Goal: Transaction & Acquisition: Book appointment/travel/reservation

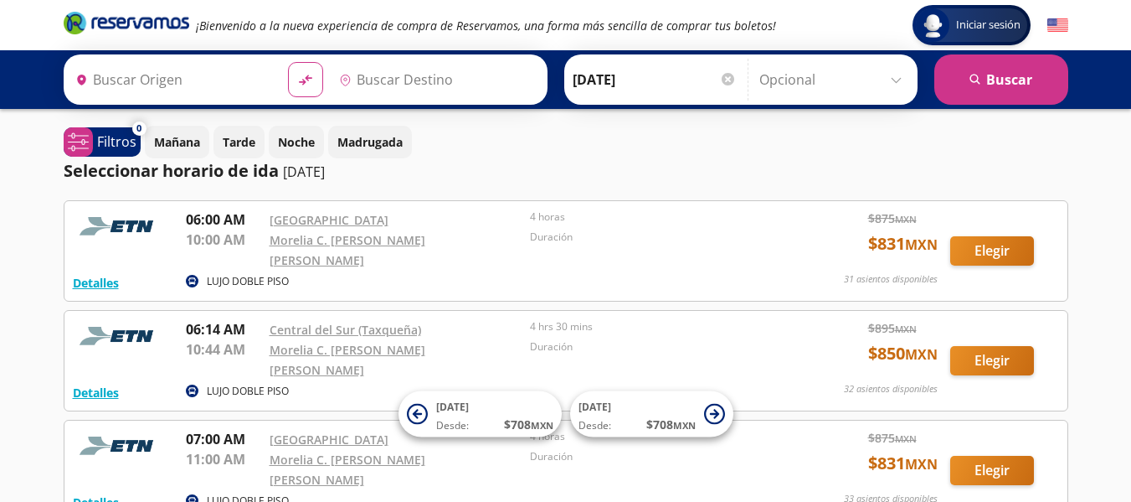
type input "[GEOGRAPHIC_DATA], [GEOGRAPHIC_DATA]"
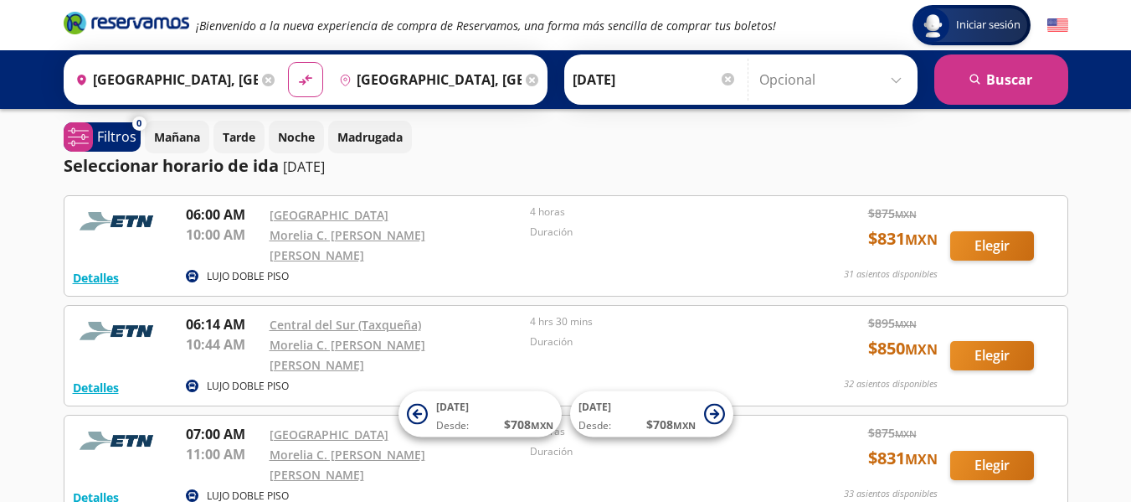
scroll to position [9, 0]
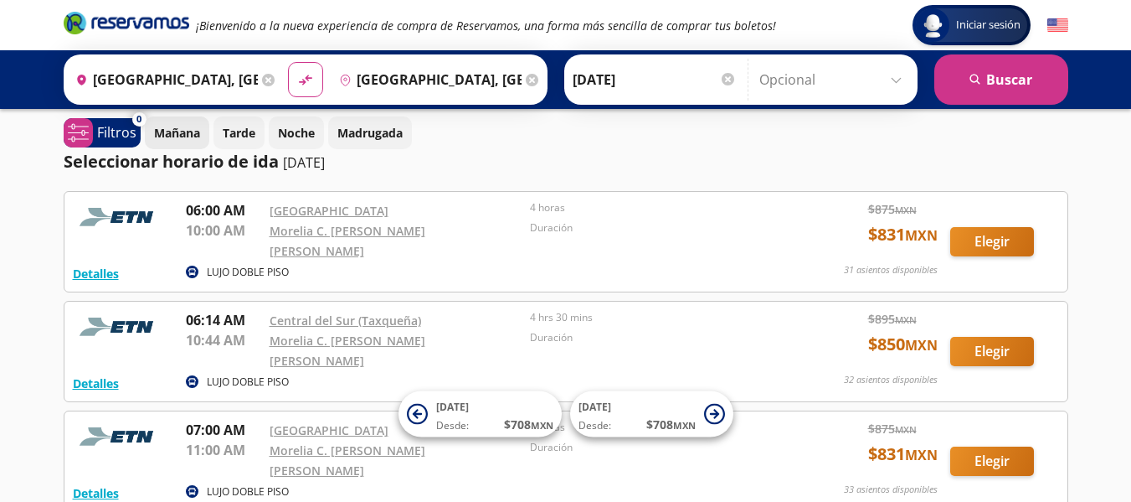
click at [172, 137] on p "Mañana" at bounding box center [177, 133] width 46 height 18
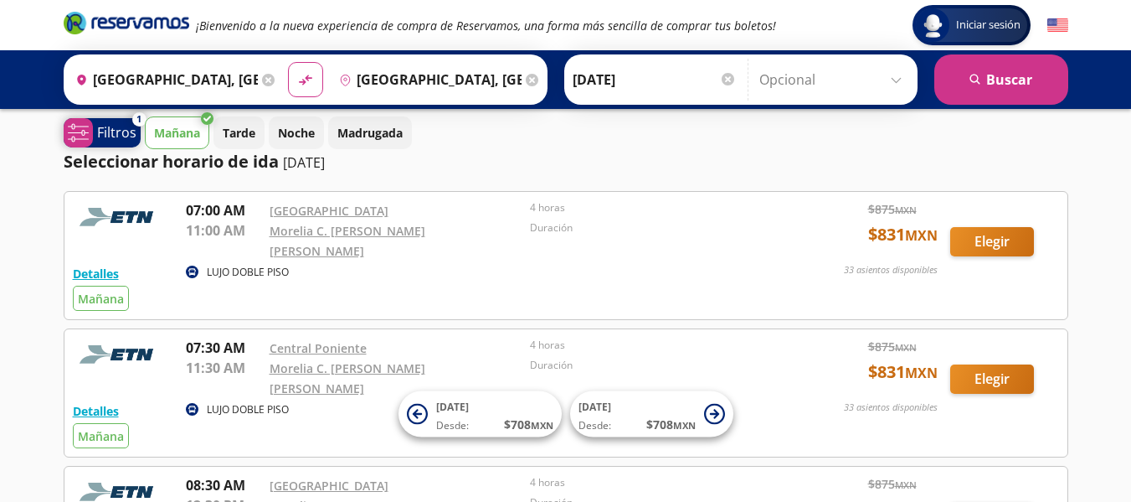
click at [111, 127] on p "Filtros" at bounding box center [116, 132] width 39 height 20
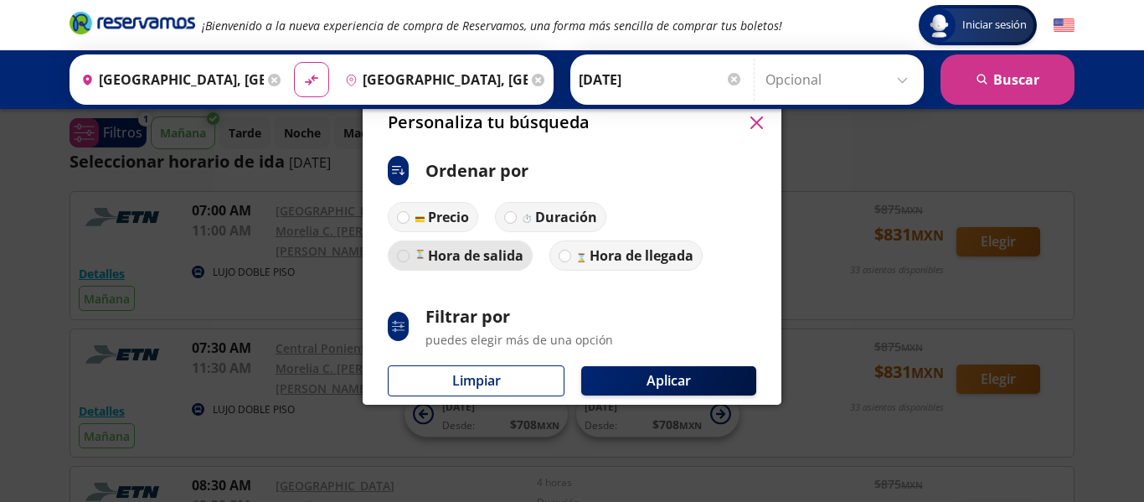
click at [403, 250] on div at bounding box center [403, 256] width 13 height 13
click at [403, 250] on input "Hora de salida" at bounding box center [403, 255] width 11 height 11
radio input "true"
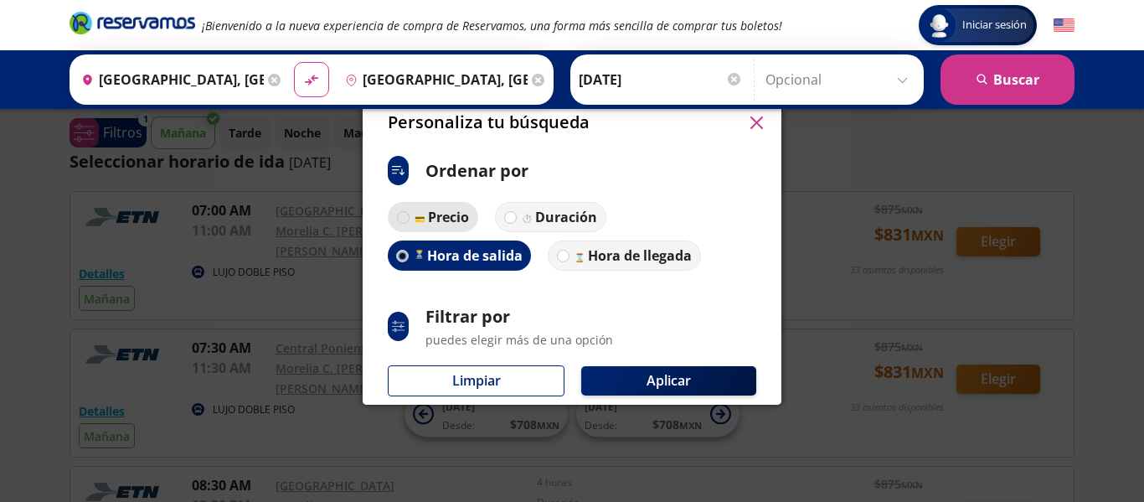
click at [404, 218] on div at bounding box center [403, 217] width 13 height 13
click at [404, 218] on input "Precio" at bounding box center [403, 217] width 11 height 11
radio input "true"
radio input "false"
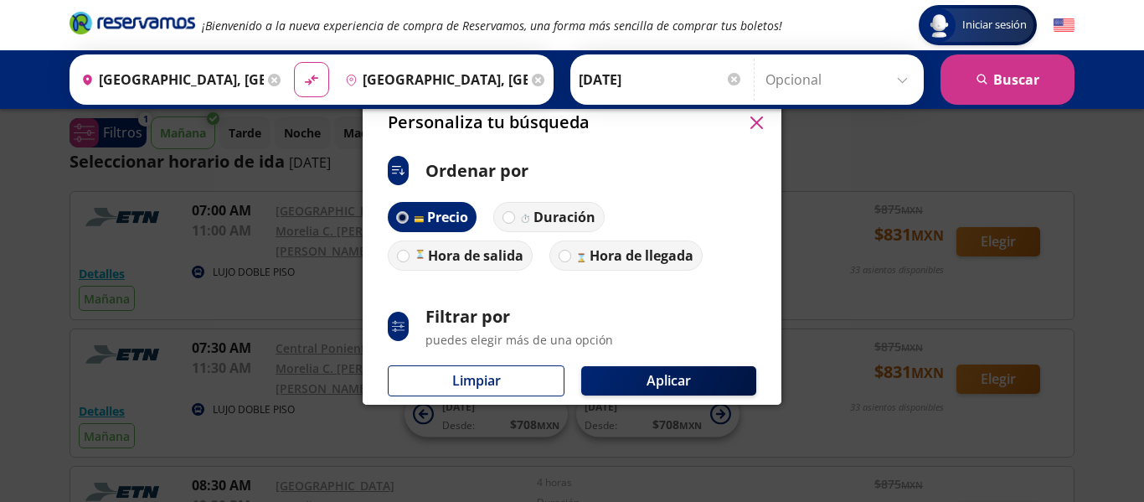
click at [769, 105] on div "Origen heroicons:map-pin-20-solid [GEOGRAPHIC_DATA], [GEOGRAPHIC_DATA] Destino …" at bounding box center [572, 79] width 1144 height 59
click at [761, 113] on button "button" at bounding box center [756, 122] width 25 height 25
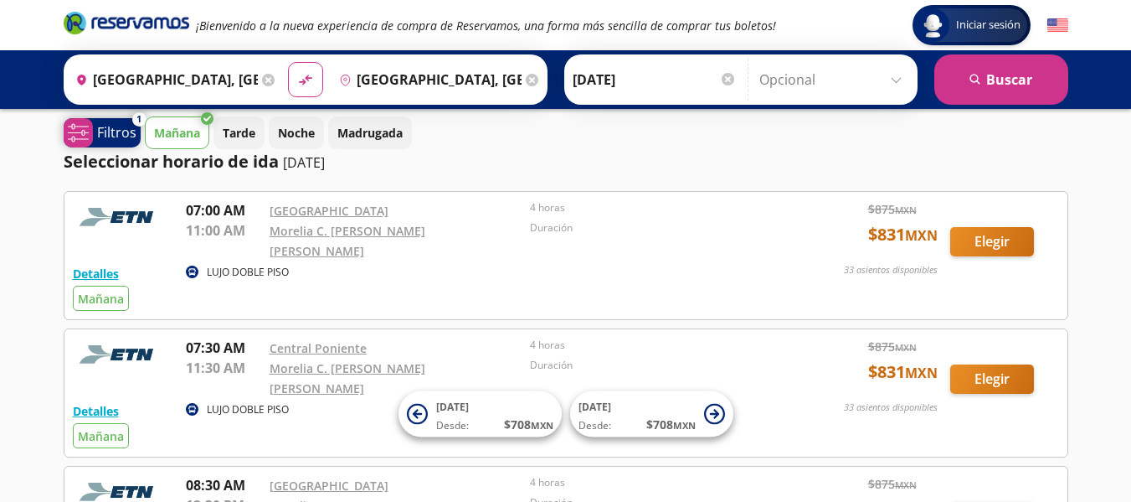
click at [124, 129] on p "Filtros" at bounding box center [116, 132] width 39 height 20
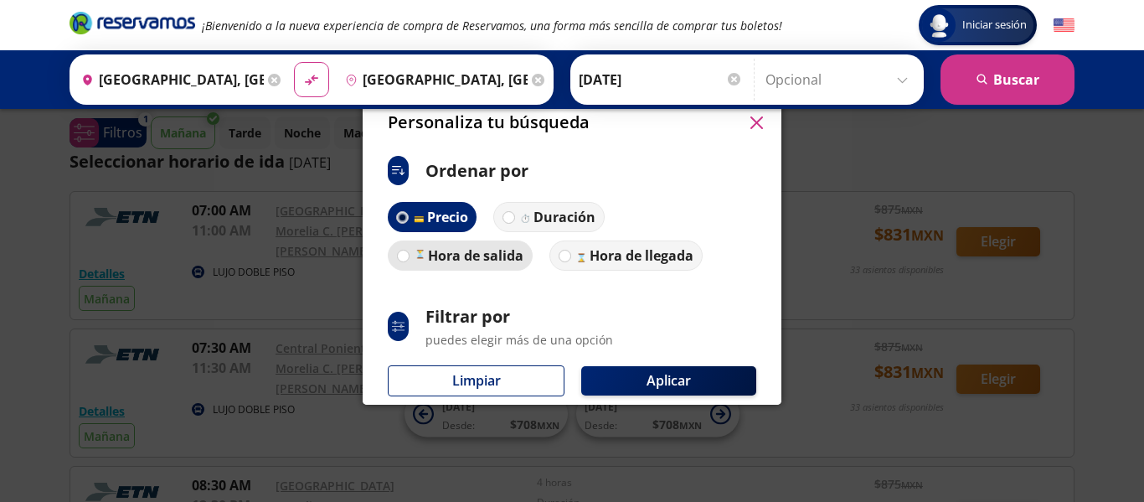
click at [430, 255] on p "Hora de salida" at bounding box center [475, 255] width 95 height 20
click at [409, 255] on input "Hora de salida" at bounding box center [403, 255] width 11 height 11
radio input "true"
radio input "false"
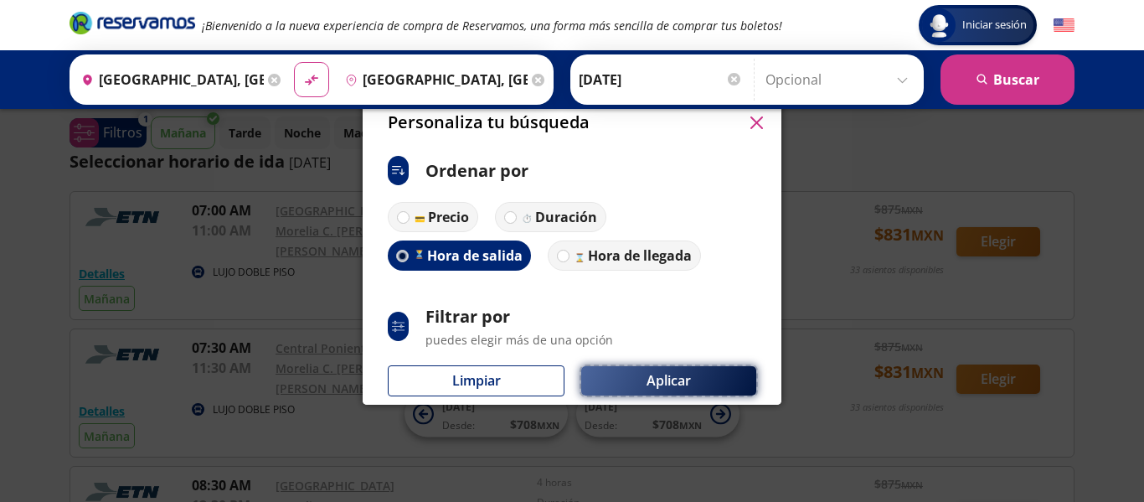
click at [638, 383] on button "Aplicar" at bounding box center [668, 380] width 175 height 29
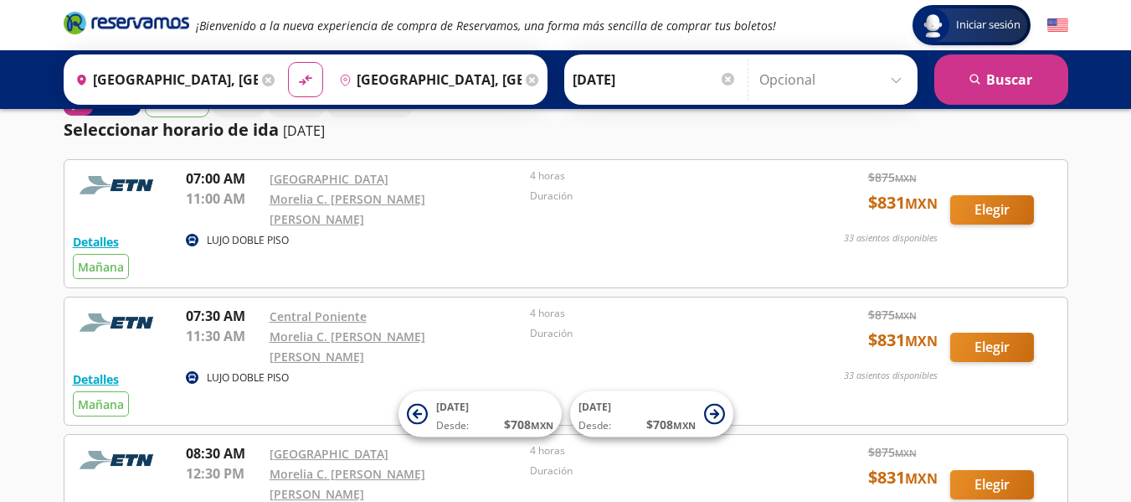
scroll to position [0, 0]
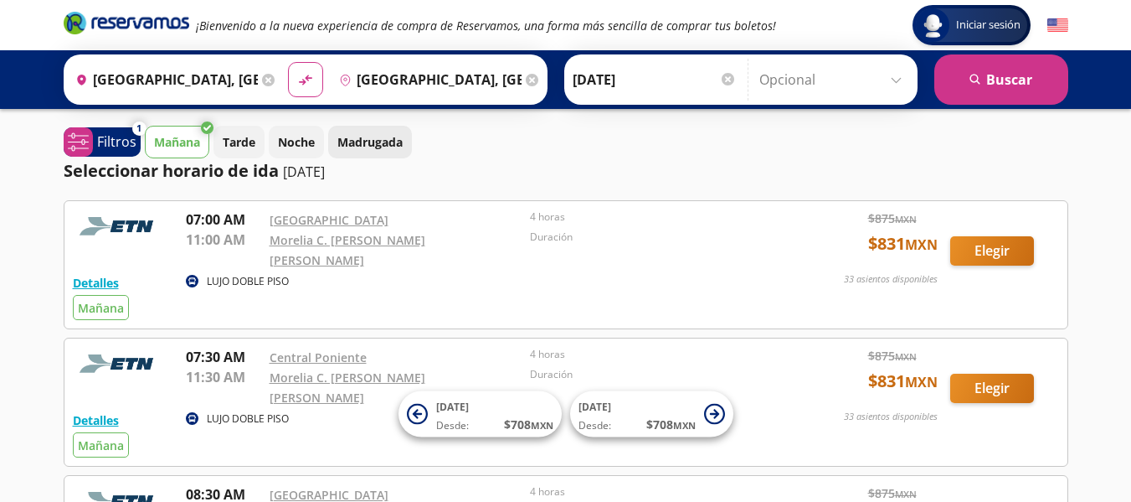
click at [365, 141] on p "Madrugada" at bounding box center [369, 142] width 65 height 18
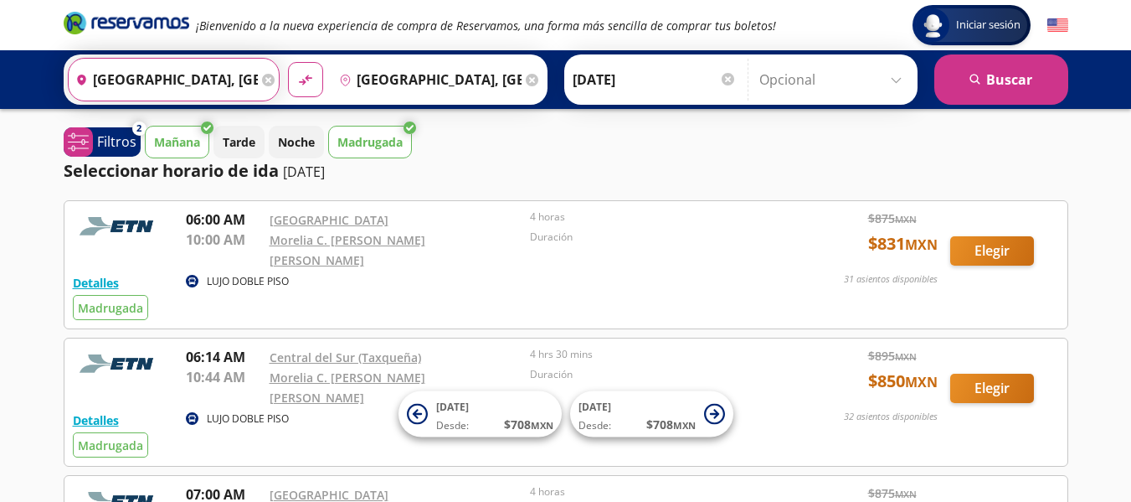
click at [195, 82] on input "[GEOGRAPHIC_DATA], [GEOGRAPHIC_DATA]" at bounding box center [163, 80] width 189 height 42
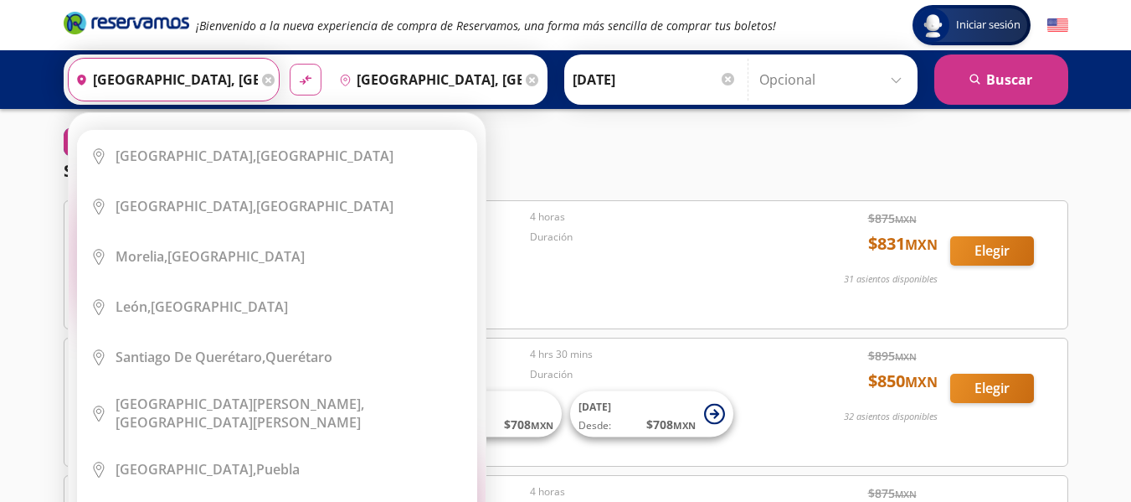
click at [301, 86] on icon "material-symbols:compare-arrows-rounded" at bounding box center [305, 80] width 15 height 16
type input "[GEOGRAPHIC_DATA], [GEOGRAPHIC_DATA]"
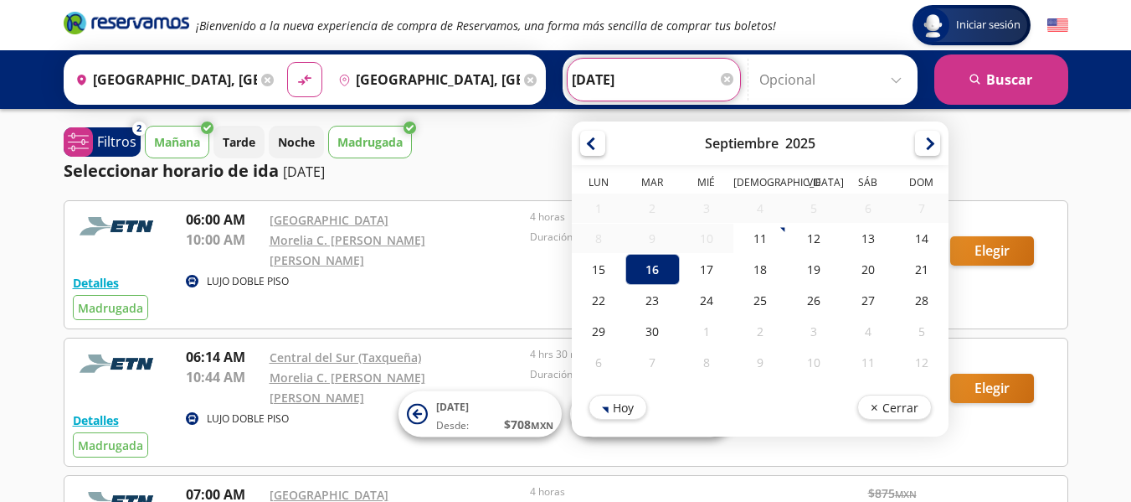
click at [610, 79] on input "[DATE]" at bounding box center [654, 80] width 164 height 42
click at [700, 270] on div "17" at bounding box center [706, 269] width 54 height 31
type input "[DATE]"
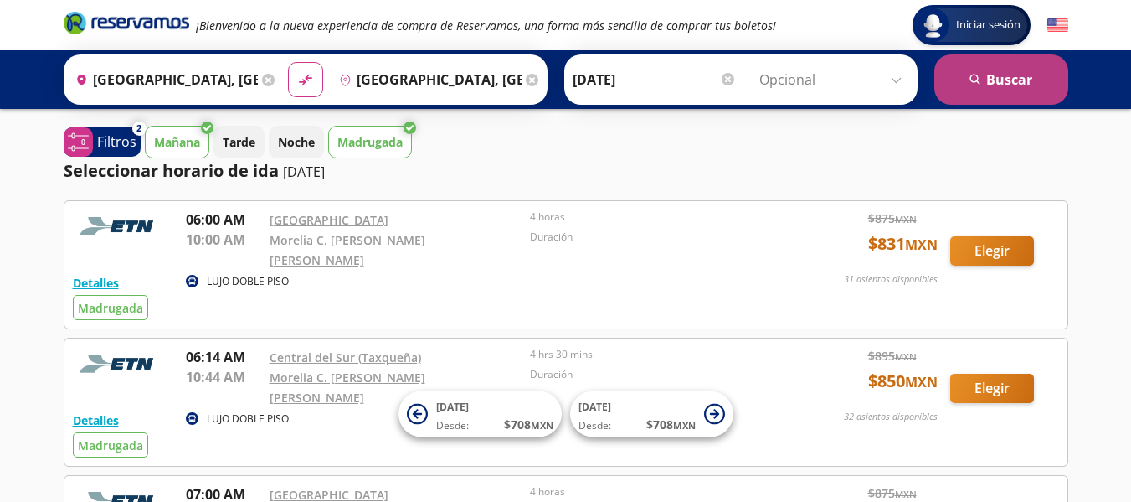
click at [1017, 76] on button "search [GEOGRAPHIC_DATA]" at bounding box center [1001, 79] width 134 height 50
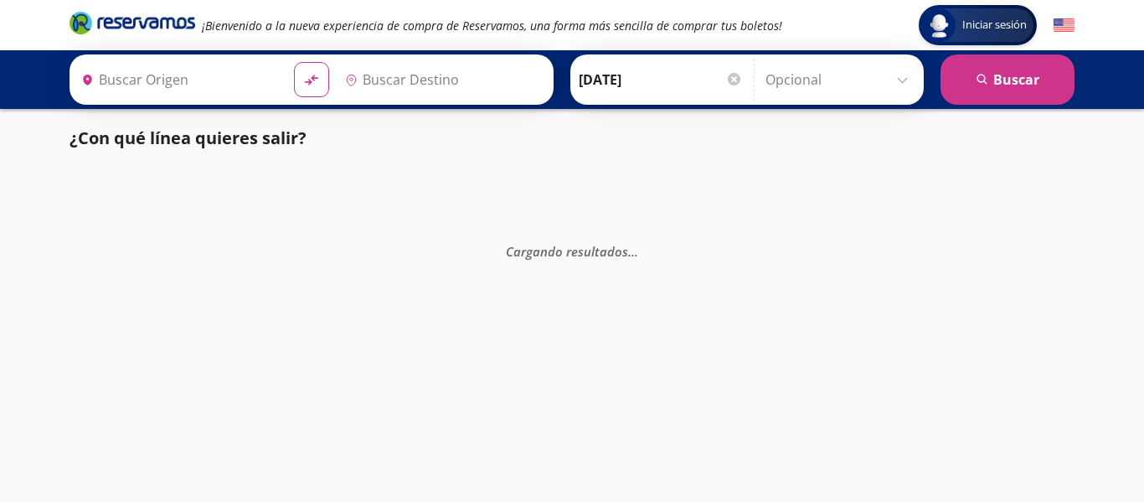
type input "[GEOGRAPHIC_DATA], [GEOGRAPHIC_DATA]"
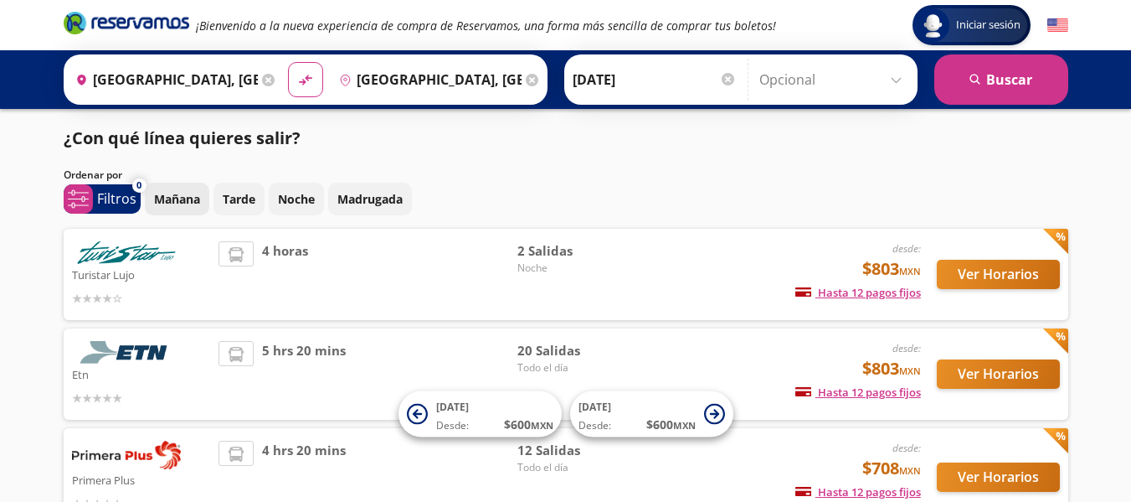
click at [186, 198] on p "Mañana" at bounding box center [177, 199] width 46 height 18
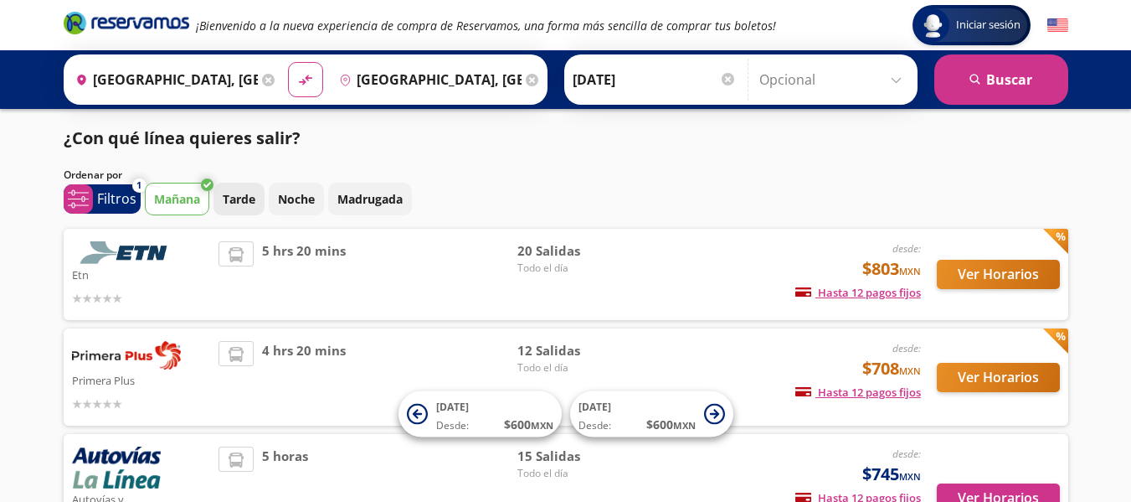
click at [234, 200] on p "Tarde" at bounding box center [239, 199] width 33 height 18
click at [204, 188] on icon at bounding box center [207, 184] width 13 height 13
click at [203, 195] on button "Mañana" at bounding box center [177, 199] width 64 height 33
click at [116, 201] on p "Filtros" at bounding box center [116, 198] width 39 height 20
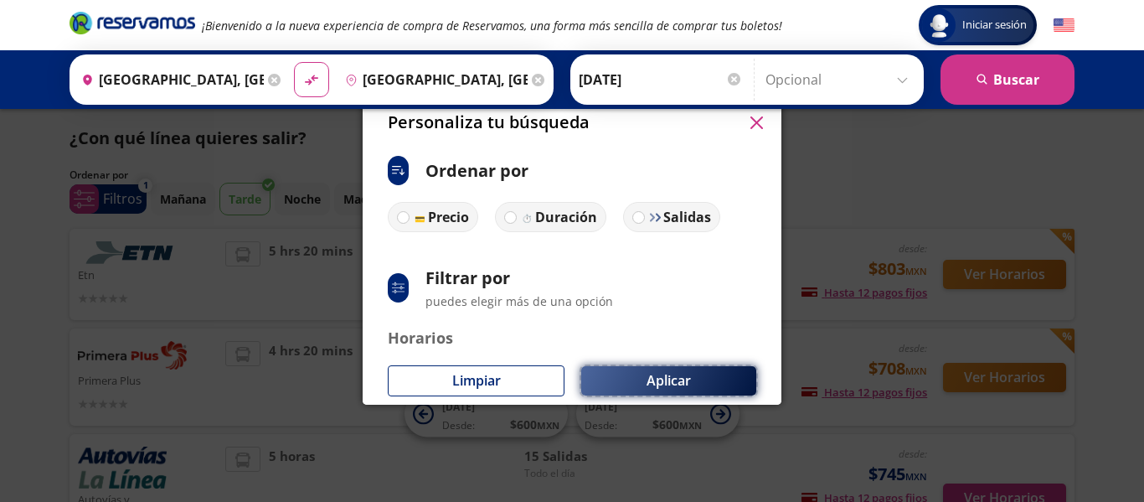
click at [635, 378] on button "Aplicar" at bounding box center [668, 380] width 175 height 29
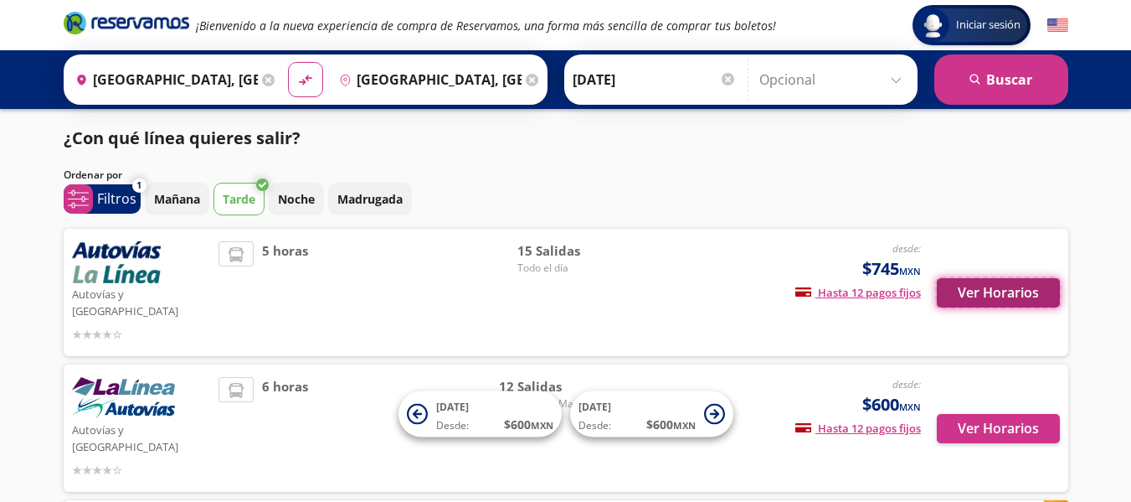
click at [1006, 284] on button "Ver Horarios" at bounding box center [998, 292] width 123 height 29
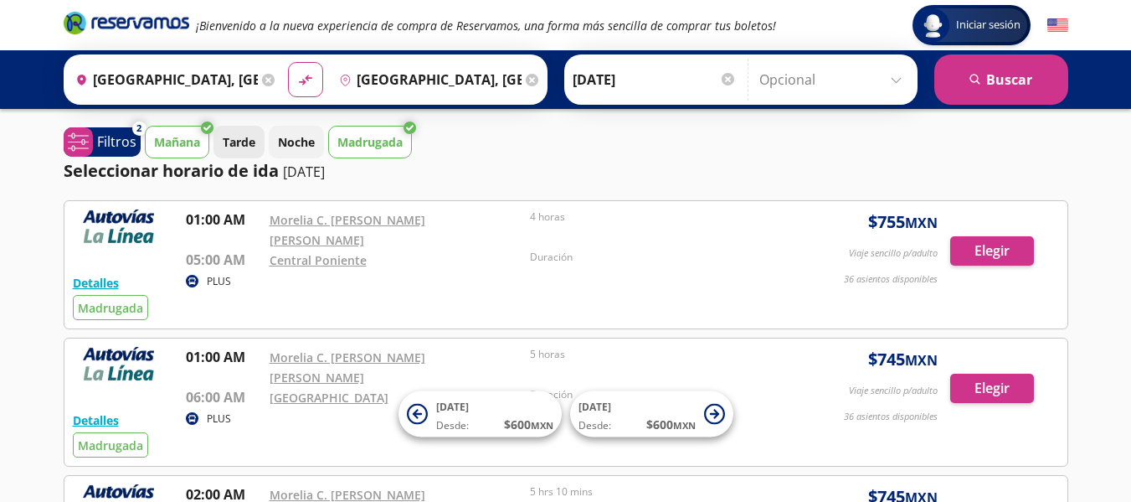
click at [221, 139] on button "Tarde" at bounding box center [239, 142] width 51 height 33
click at [210, 127] on icon at bounding box center [207, 127] width 13 height 13
click at [193, 130] on button "Mañana" at bounding box center [177, 142] width 64 height 33
click at [399, 133] on p "Madrugada" at bounding box center [369, 142] width 65 height 18
click at [268, 138] on div "Mañana Tarde Noche Madrugada" at bounding box center [607, 142] width 924 height 33
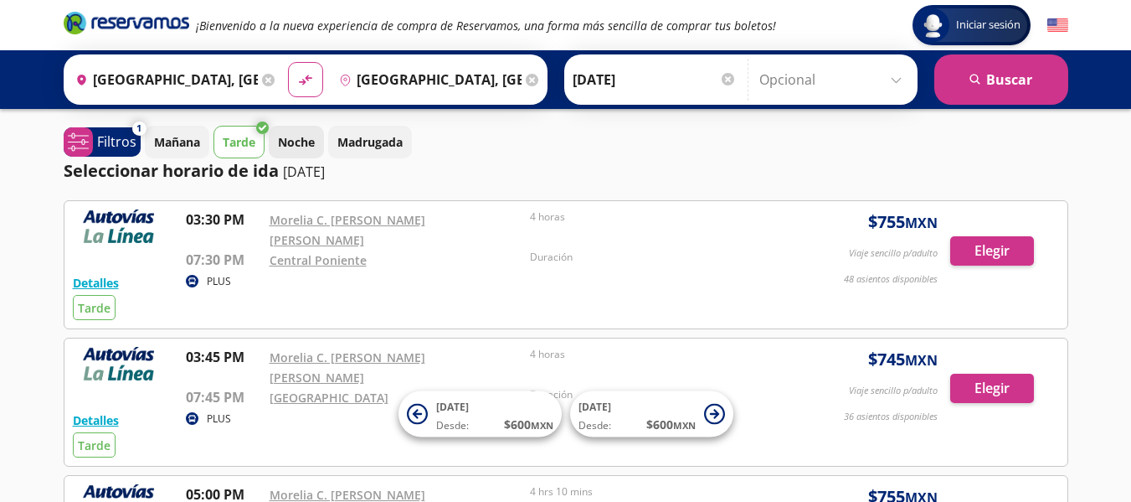
click at [281, 136] on p "Noche" at bounding box center [296, 142] width 37 height 18
click at [291, 148] on p "Noche" at bounding box center [296, 142] width 37 height 18
click at [308, 135] on p "Noche" at bounding box center [296, 142] width 37 height 18
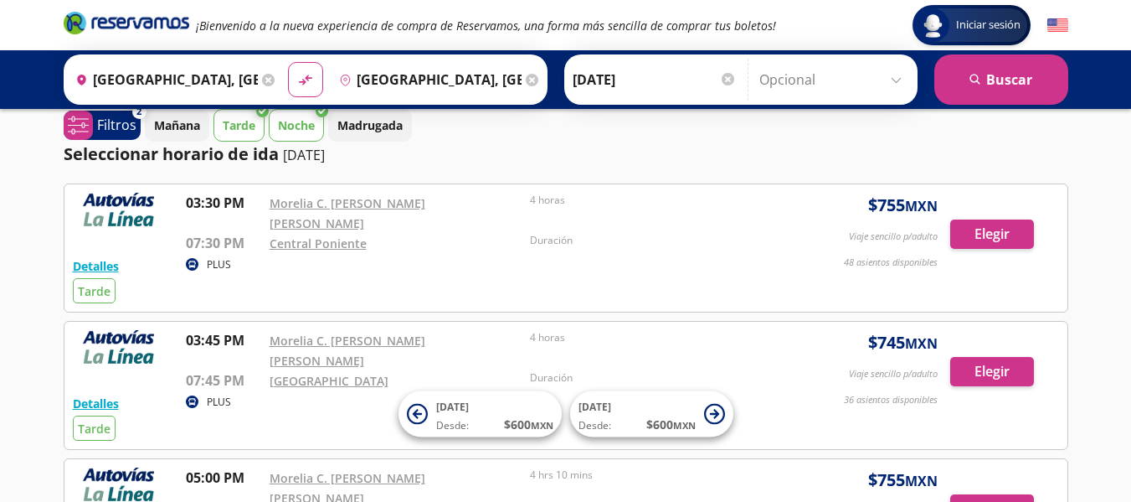
scroll to position [20, 0]
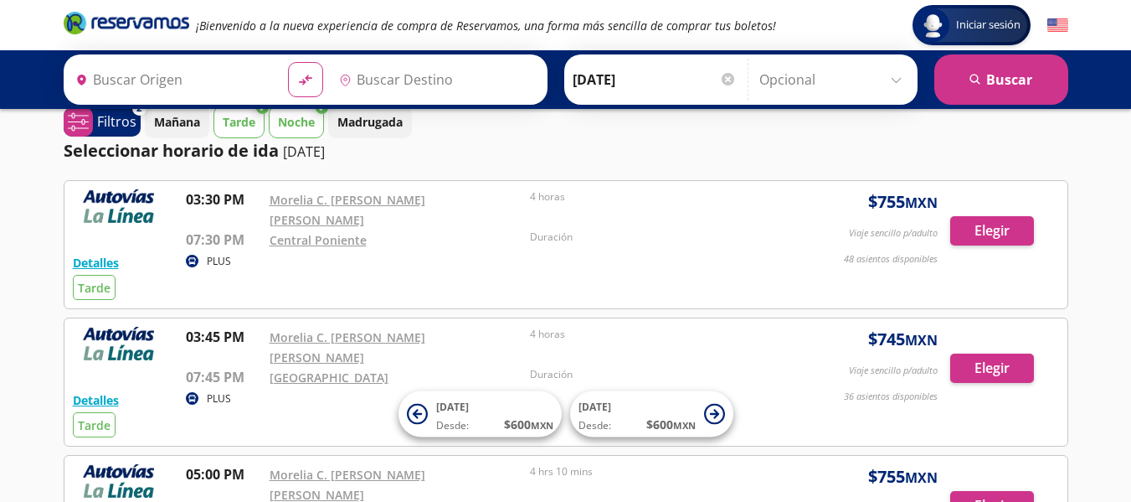
type input "[GEOGRAPHIC_DATA], [GEOGRAPHIC_DATA]"
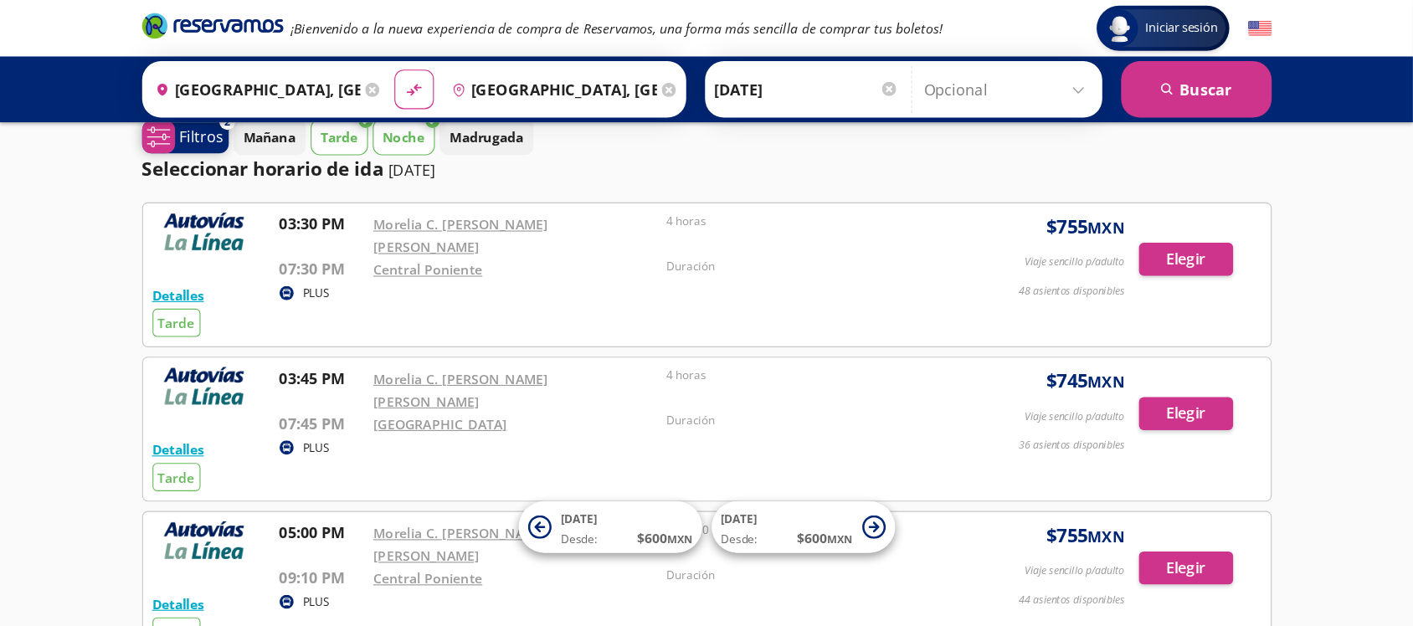
scroll to position [21, 0]
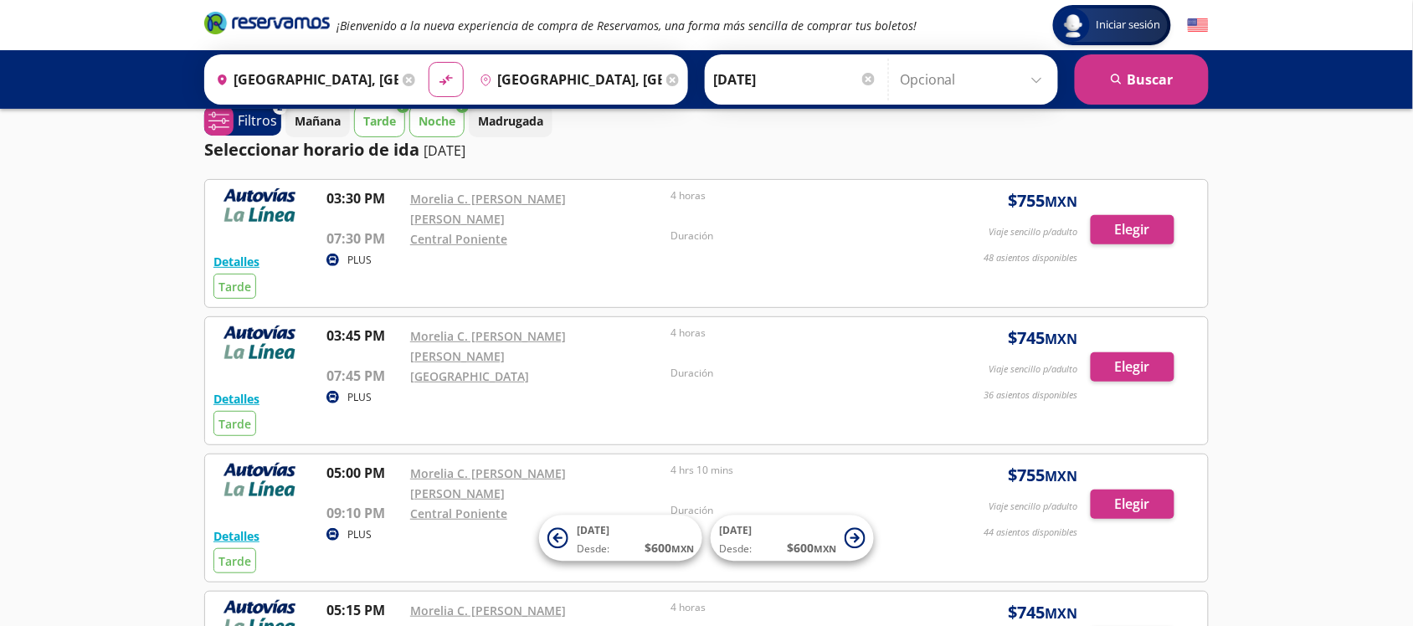
drag, startPoint x: 137, startPoint y: 109, endPoint x: 81, endPoint y: 324, distance: 222.4
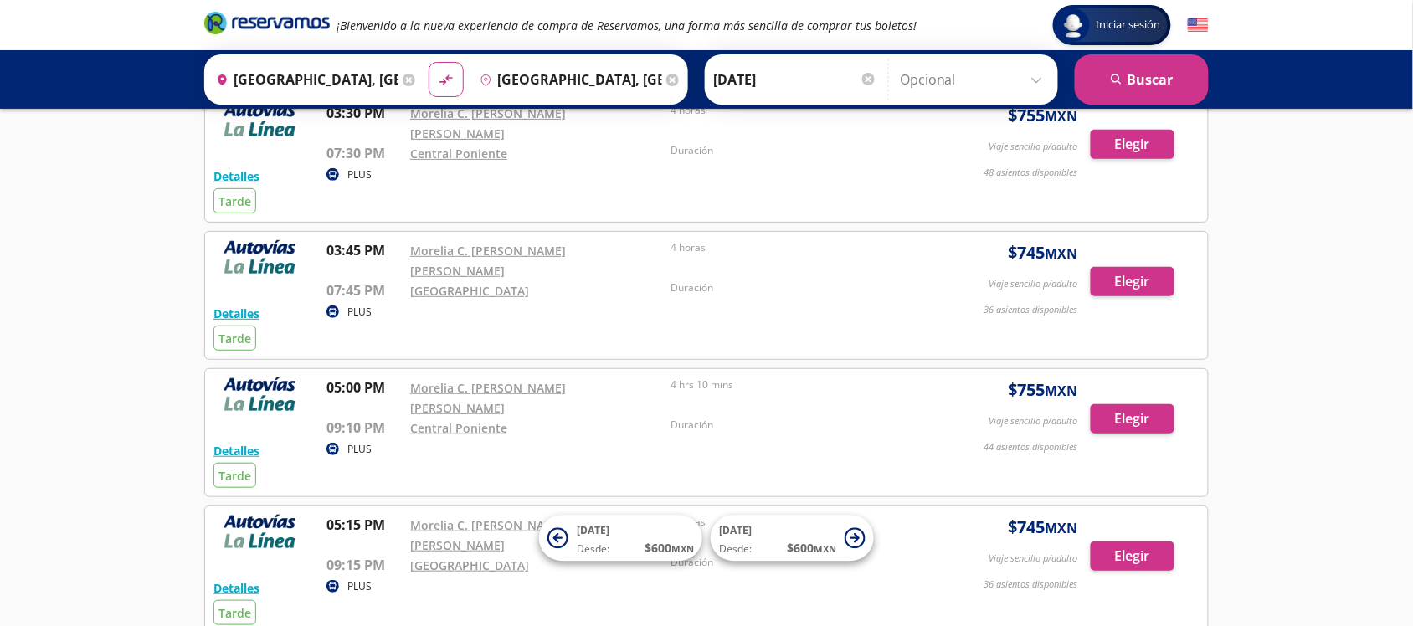
scroll to position [0, 0]
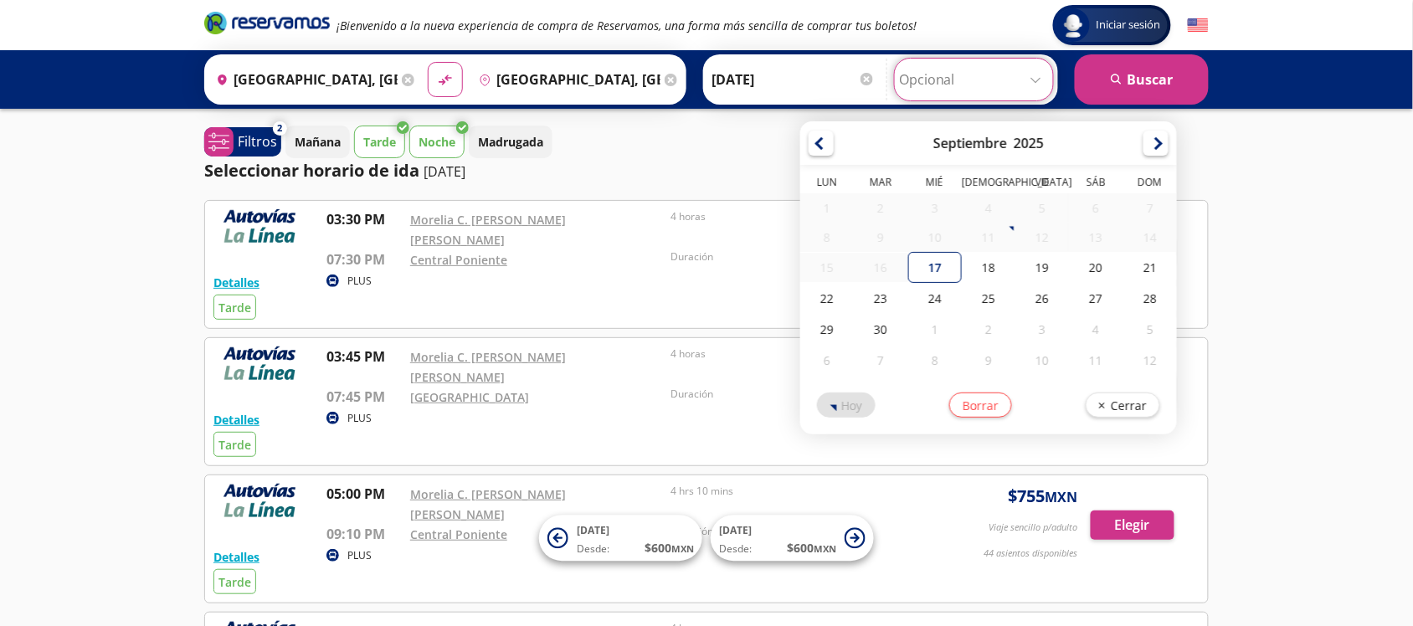
click at [915, 75] on input "Opcional" at bounding box center [974, 80] width 150 height 42
click at [924, 270] on div "17" at bounding box center [935, 267] width 54 height 31
type input "[DATE]"
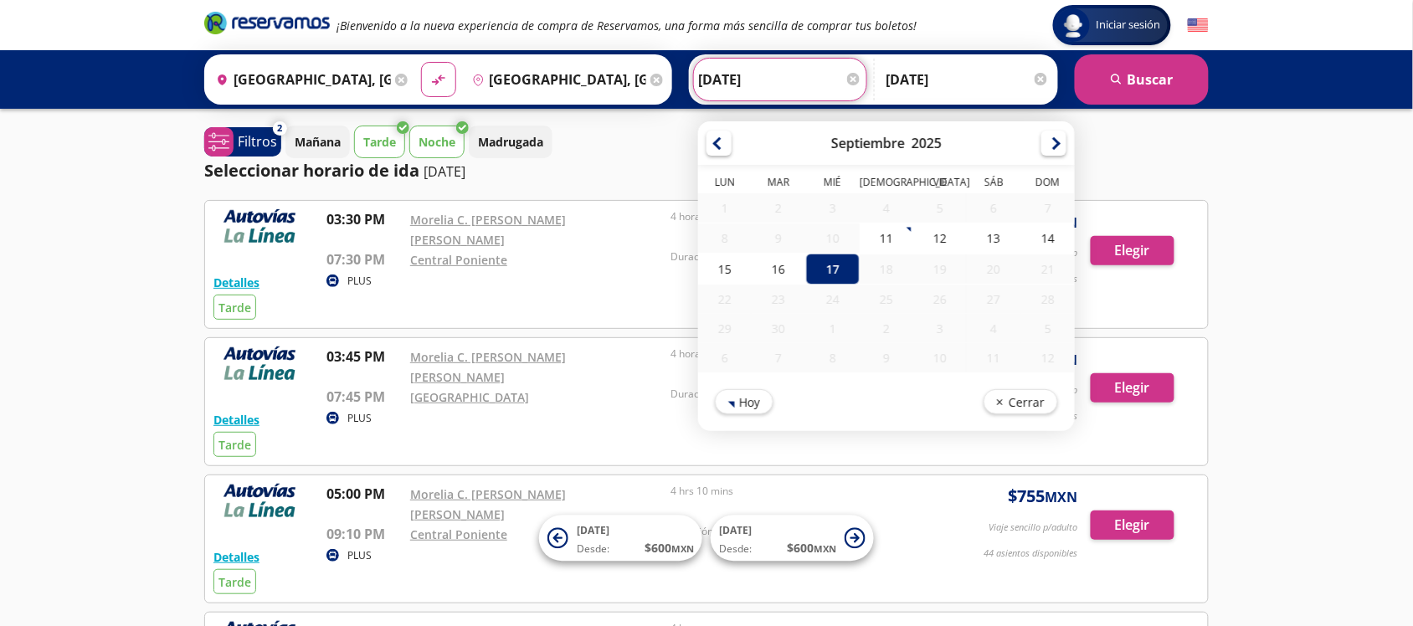
click at [768, 73] on input "[DATE]" at bounding box center [780, 80] width 164 height 42
click at [780, 266] on div "16" at bounding box center [779, 269] width 54 height 31
type input "[DATE]"
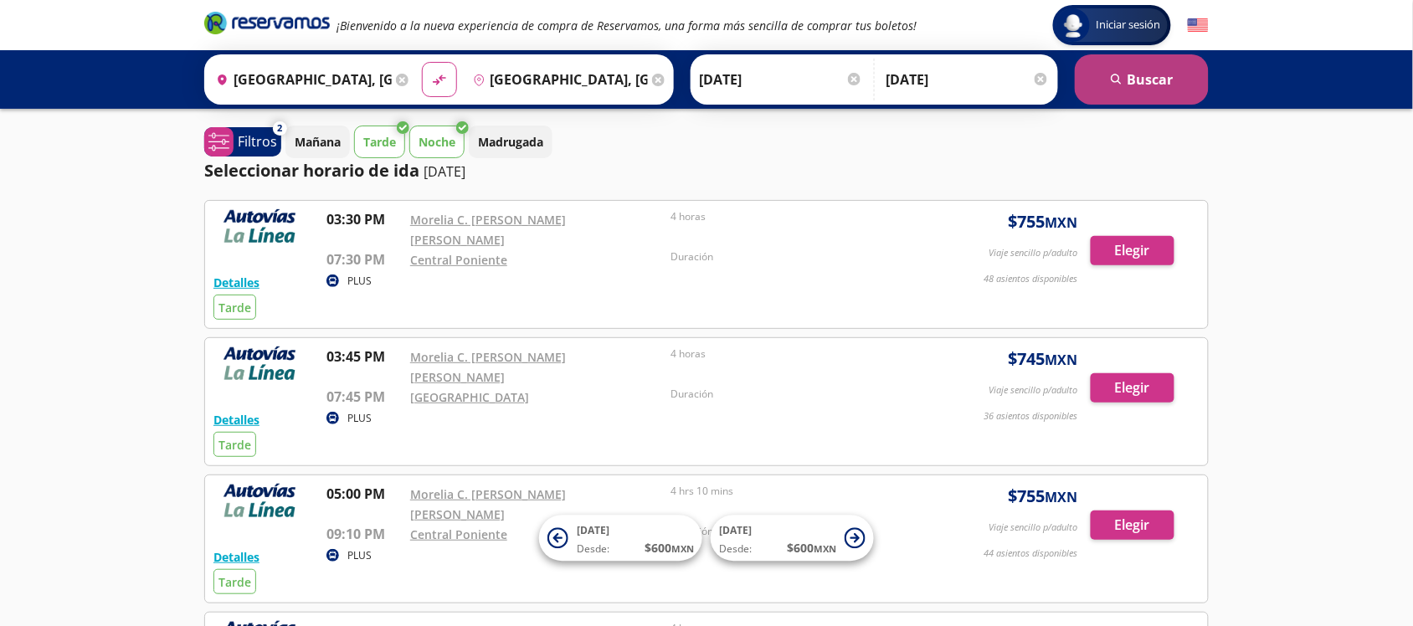
click at [1124, 74] on button "search [GEOGRAPHIC_DATA]" at bounding box center [1142, 79] width 134 height 50
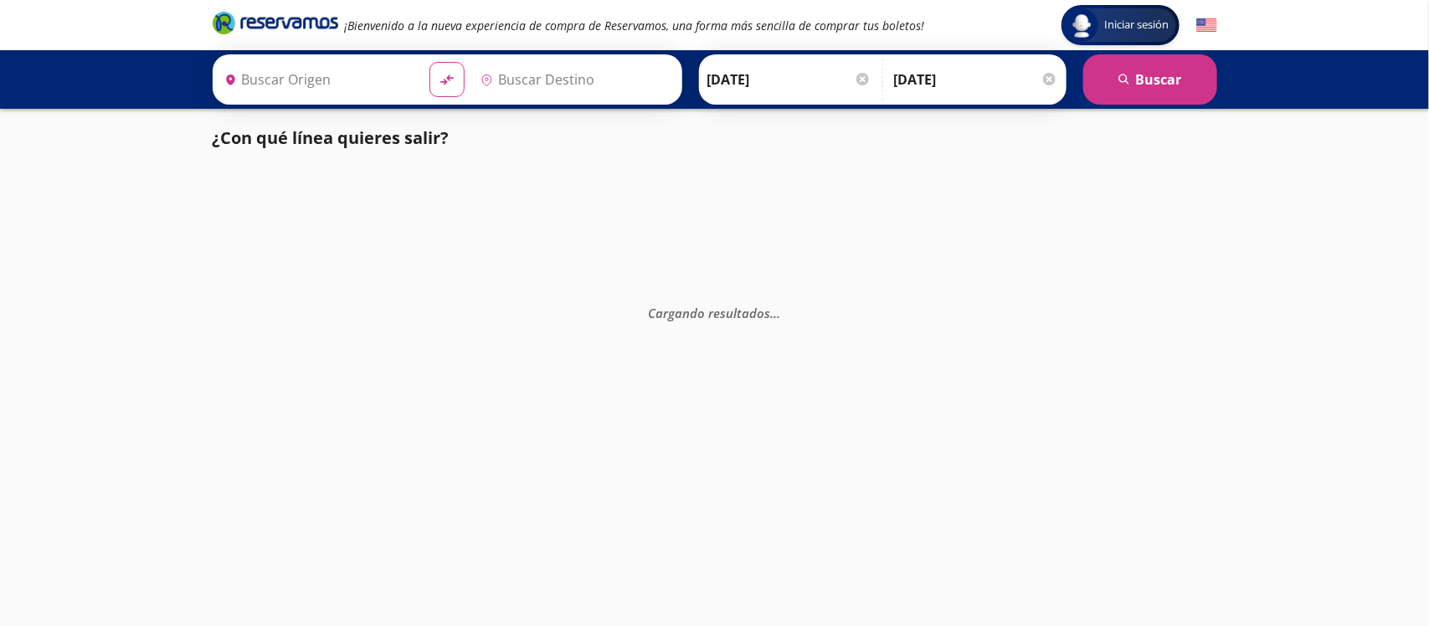
type input "[GEOGRAPHIC_DATA], [GEOGRAPHIC_DATA]"
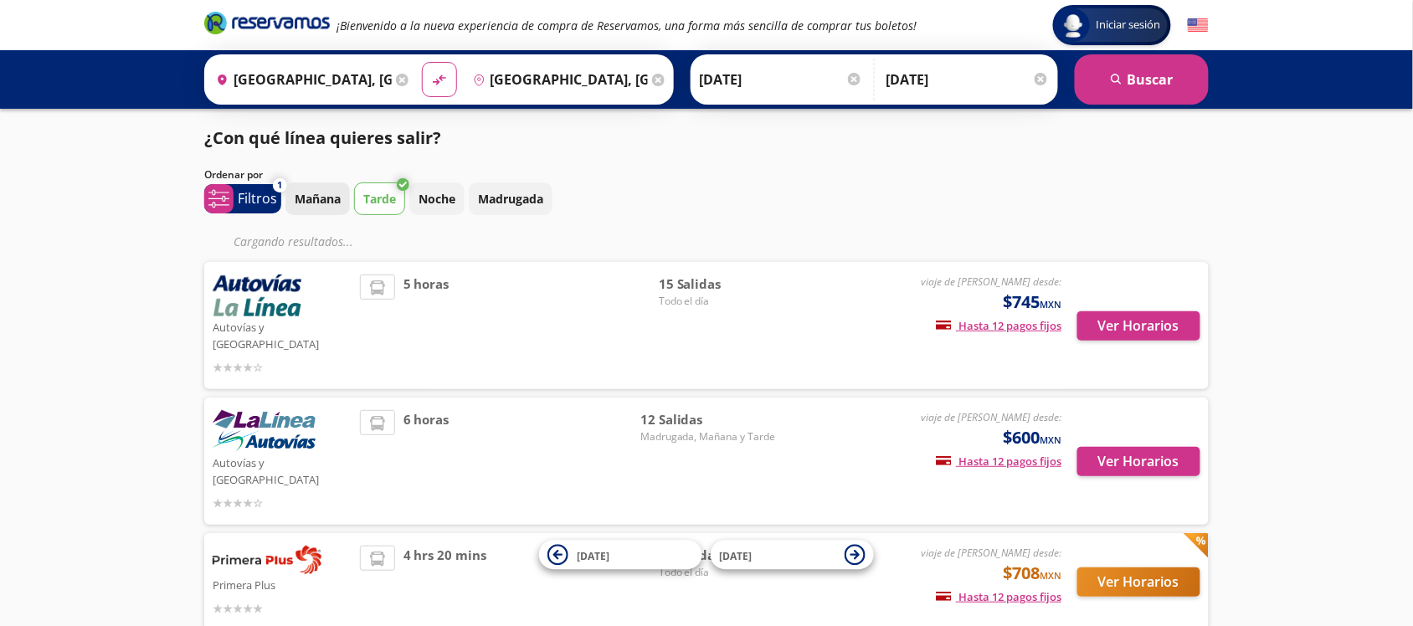
click at [336, 198] on p "Mañana" at bounding box center [318, 199] width 46 height 18
click at [452, 198] on p "Noche" at bounding box center [437, 199] width 37 height 18
click at [1130, 76] on button "search [GEOGRAPHIC_DATA]" at bounding box center [1142, 79] width 134 height 50
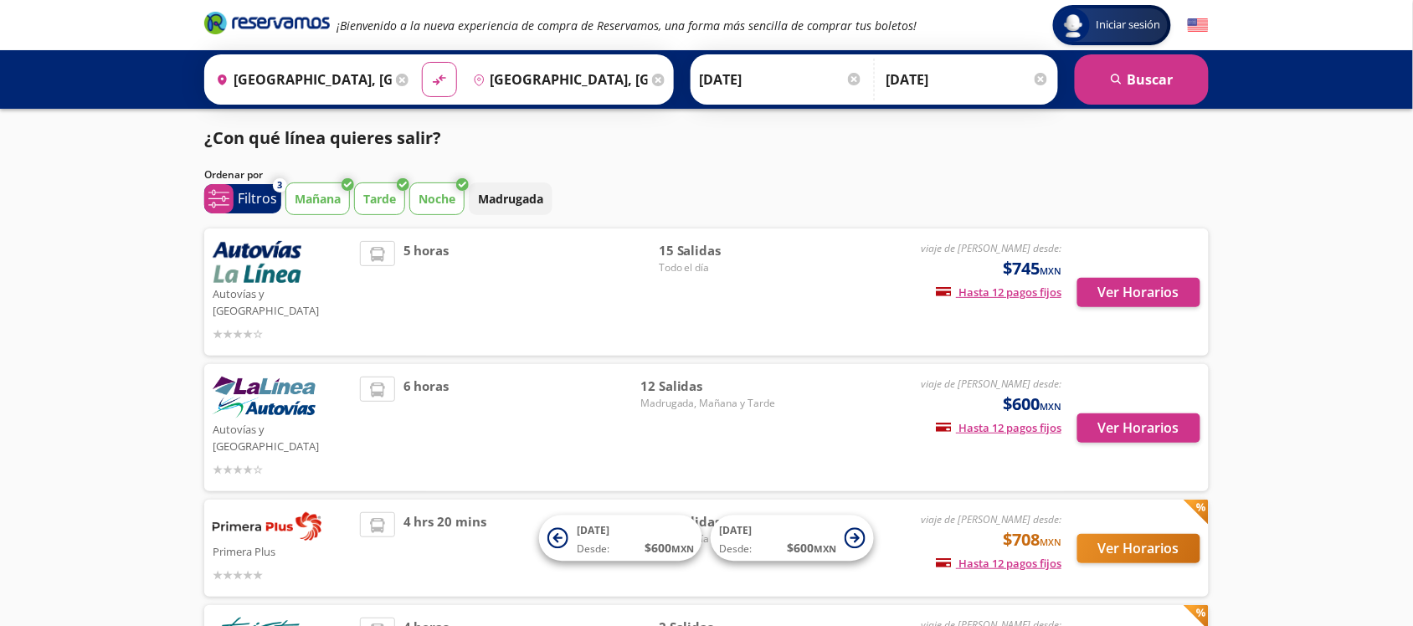
click at [463, 187] on icon at bounding box center [462, 184] width 13 height 13
click at [461, 193] on button "Noche" at bounding box center [436, 199] width 55 height 33
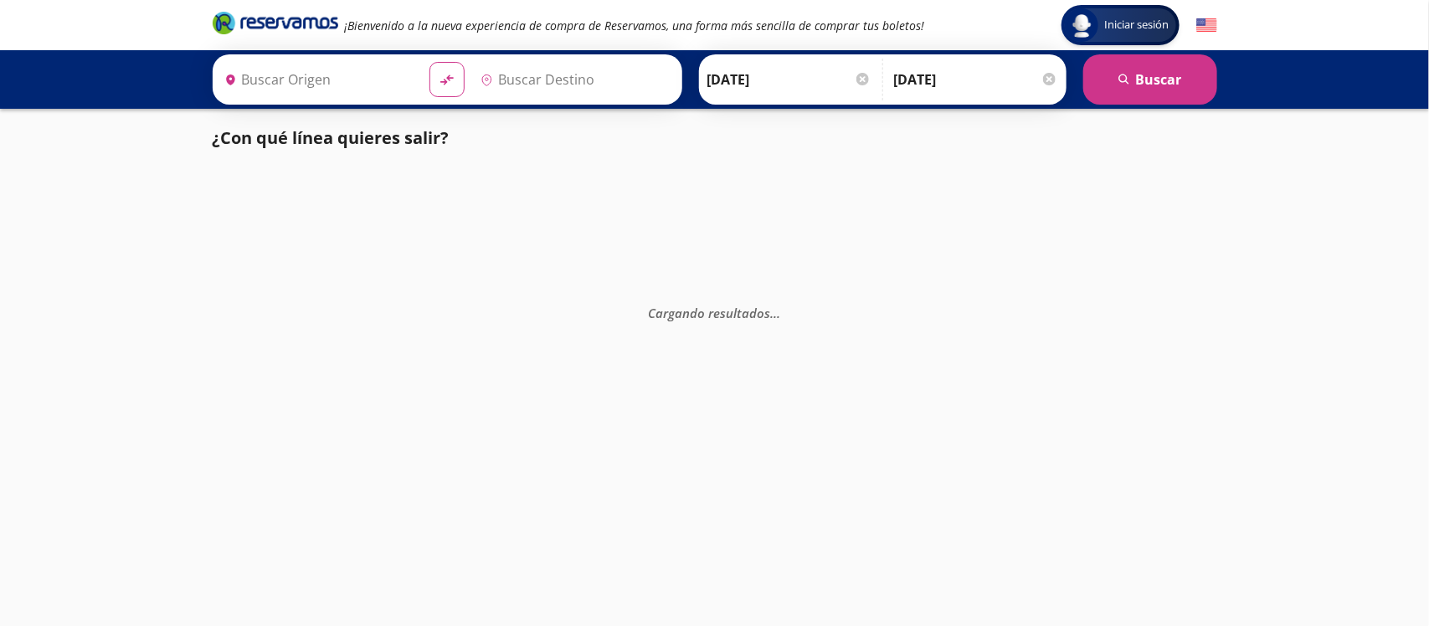
type input "[GEOGRAPHIC_DATA], [GEOGRAPHIC_DATA]"
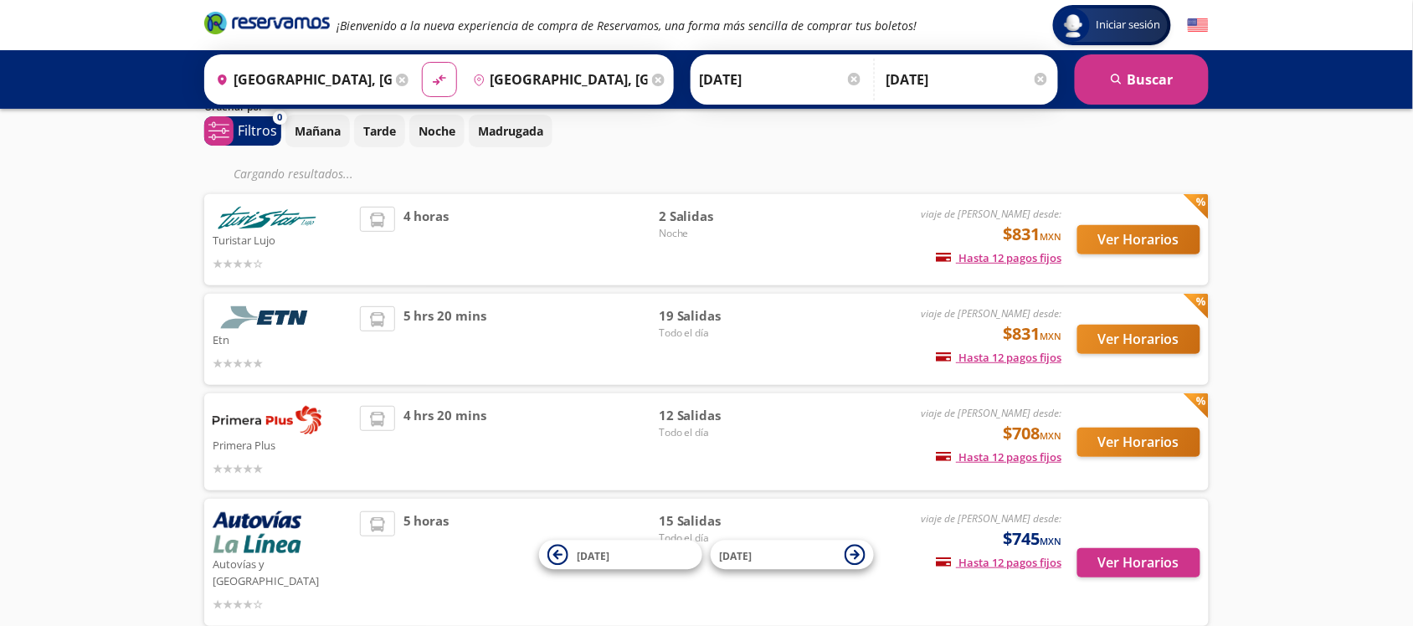
scroll to position [105, 0]
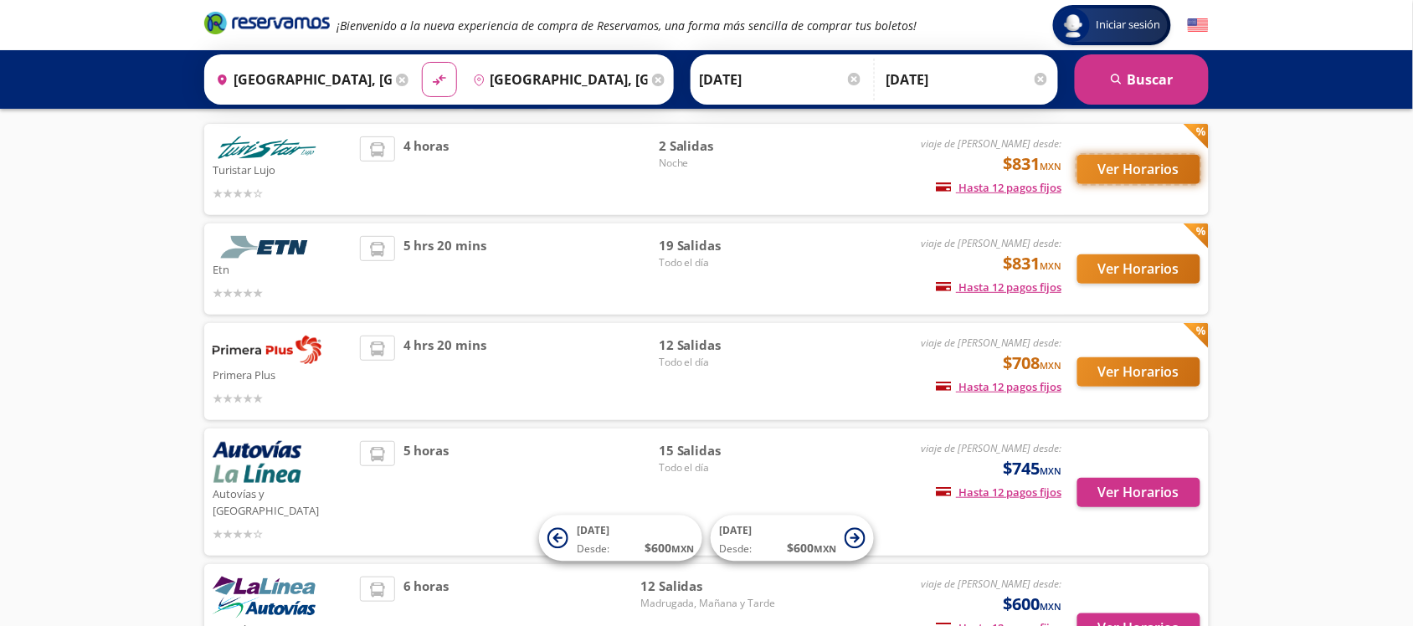
click at [1165, 172] on button "Ver Horarios" at bounding box center [1139, 169] width 123 height 29
